Goal: Task Accomplishment & Management: Use online tool/utility

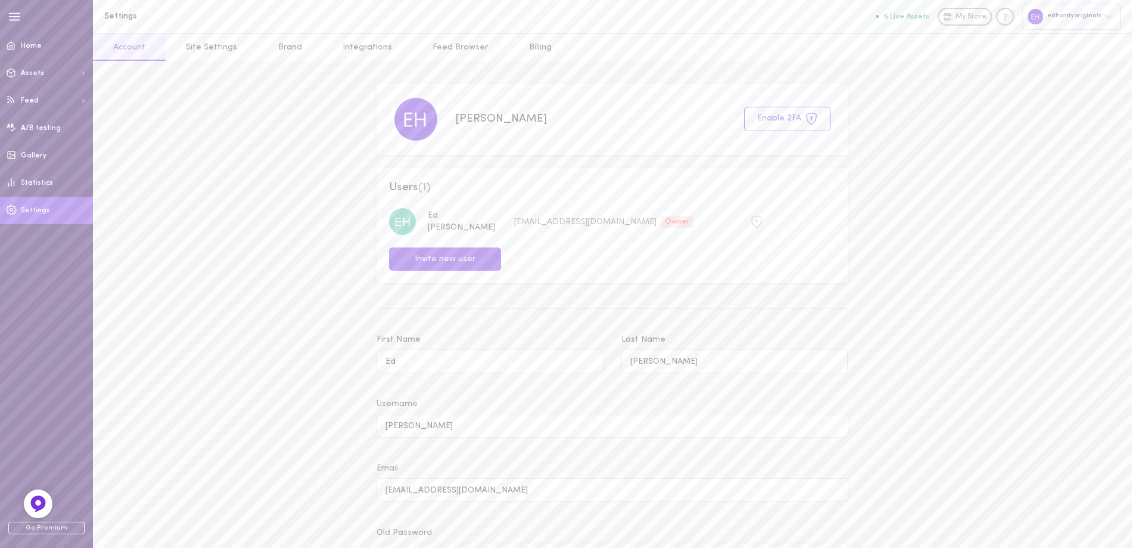
click at [1067, 5] on div "edhardyoriginals" at bounding box center [1072, 17] width 98 height 26
click at [1055, 378] on div at bounding box center [566, 274] width 1132 height 548
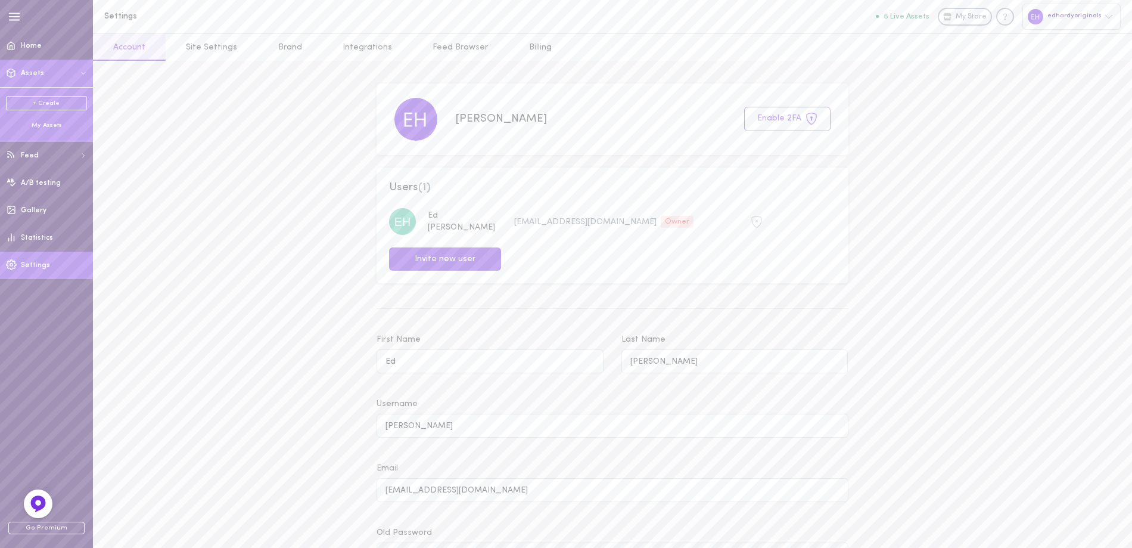
click at [55, 123] on div "My Assets" at bounding box center [46, 125] width 81 height 9
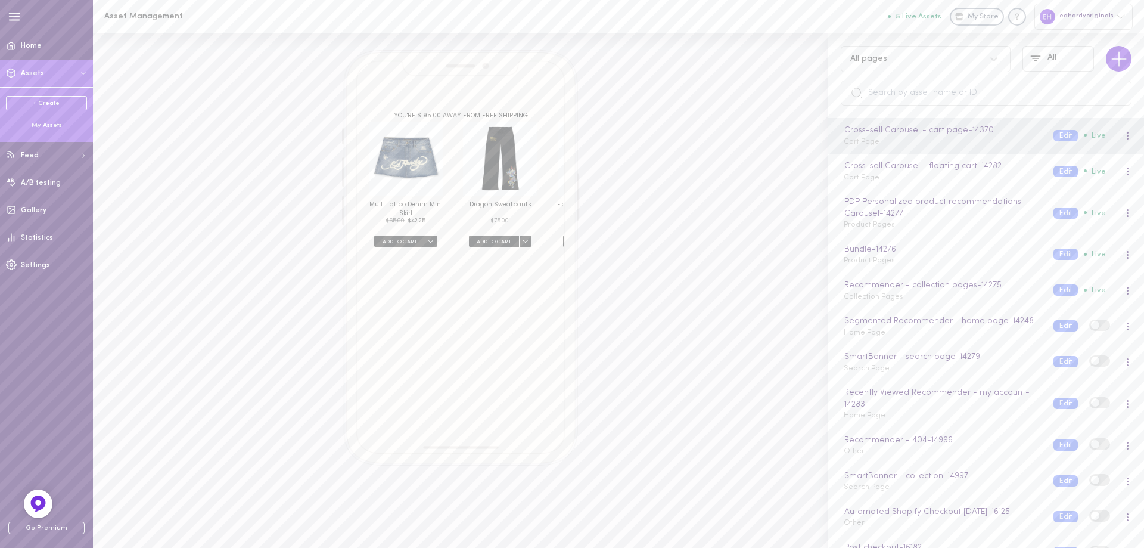
click at [68, 103] on link "+ Create" at bounding box center [46, 103] width 81 height 14
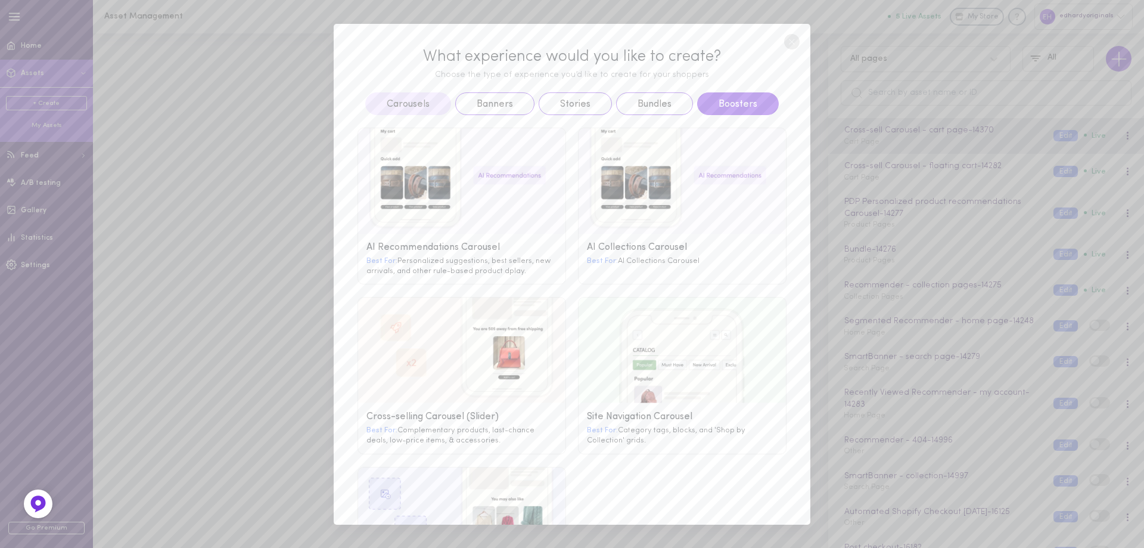
click at [755, 101] on button "Boosters" at bounding box center [738, 103] width 82 height 23
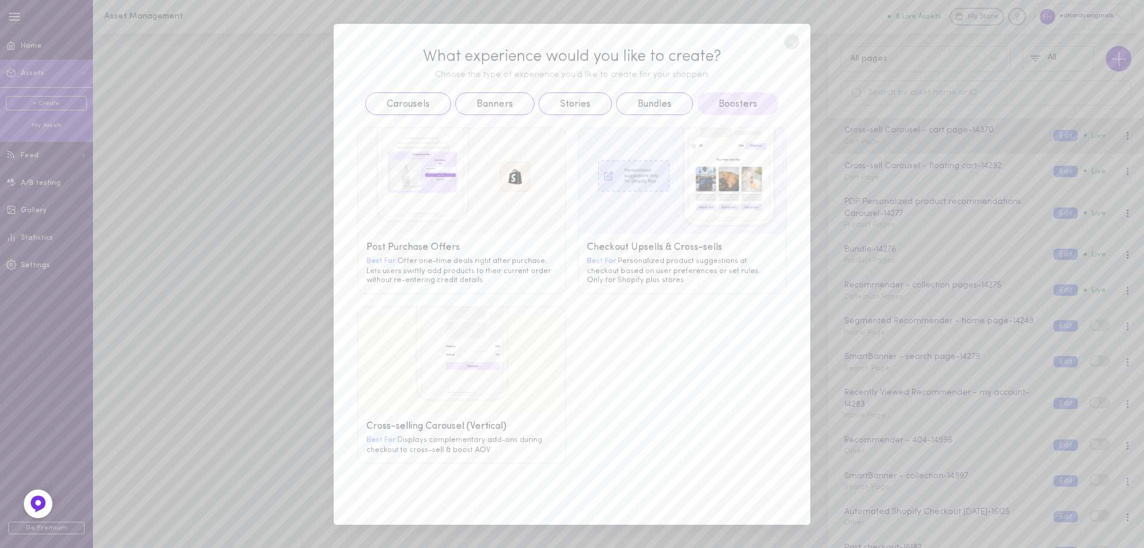
click at [660, 205] on g at bounding box center [682, 180] width 207 height 105
click at [729, 181] on g at bounding box center [682, 180] width 207 height 105
click at [666, 235] on div "Checkout Upsells & Cross-sells Best For: Personalized product suggestions at ch…" at bounding box center [682, 264] width 207 height 60
click at [679, 183] on g at bounding box center [682, 180] width 207 height 105
click at [678, 179] on g at bounding box center [682, 180] width 207 height 105
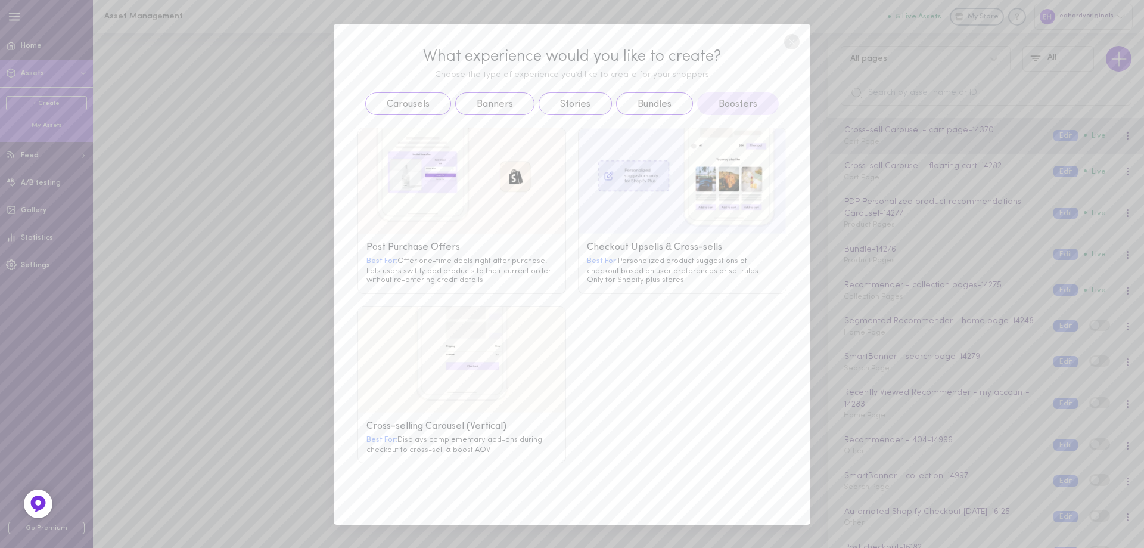
click at [439, 175] on g at bounding box center [461, 180] width 207 height 105
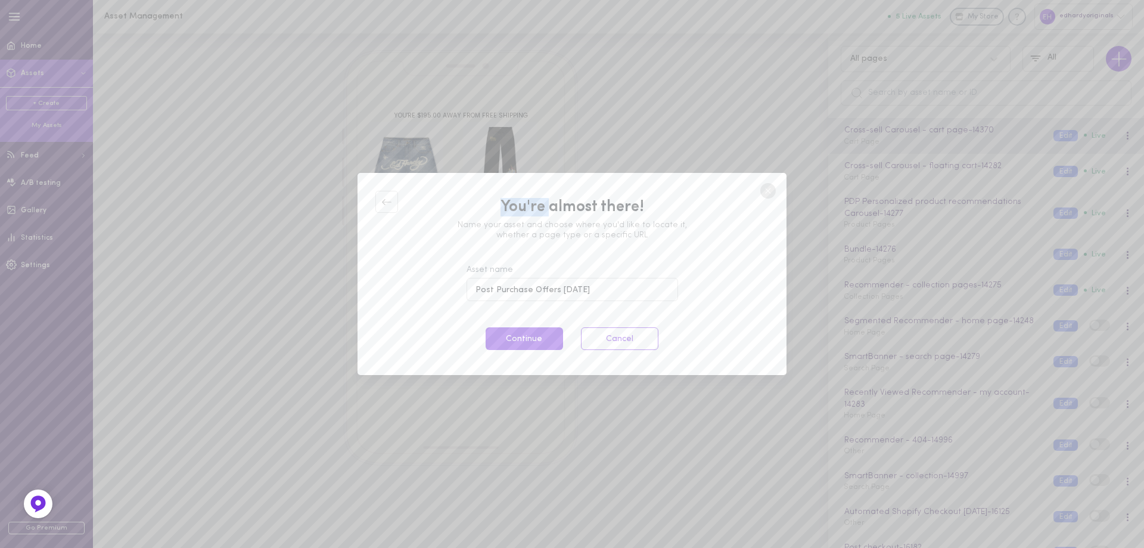
click at [439, 175] on div "You're almost there! Name your asset and choose where you'd like to locate it, …" at bounding box center [572, 274] width 429 height 203
click at [603, 332] on button "Cancel" at bounding box center [619, 338] width 77 height 23
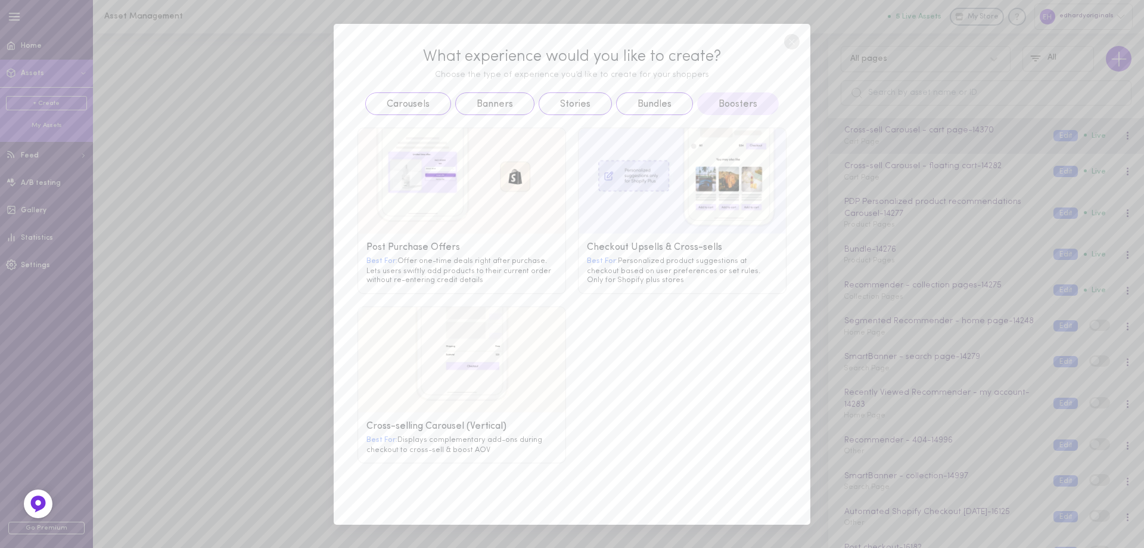
click at [511, 250] on div "Post Purchase Offers" at bounding box center [462, 247] width 191 height 11
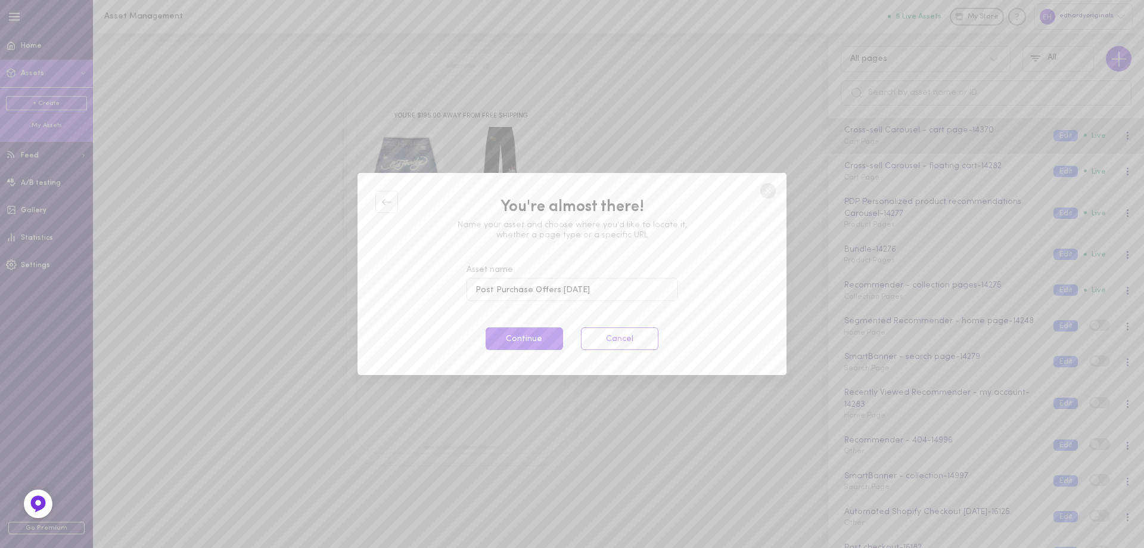
click at [768, 193] on circle at bounding box center [767, 190] width 15 height 15
